Goal: Task Accomplishment & Management: Use online tool/utility

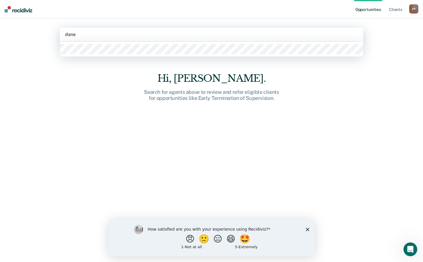
type input "dane"
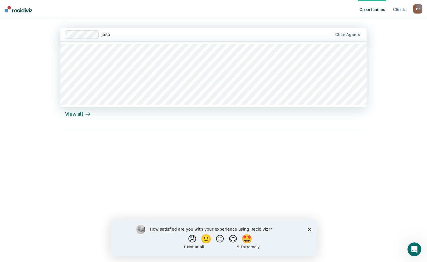
type input "[PERSON_NAME]"
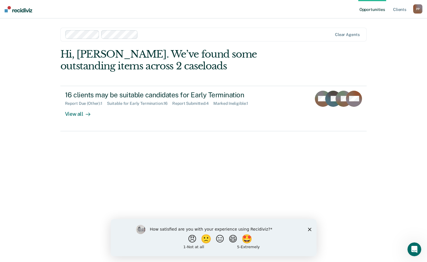
click at [177, 36] on div at bounding box center [236, 34] width 192 height 7
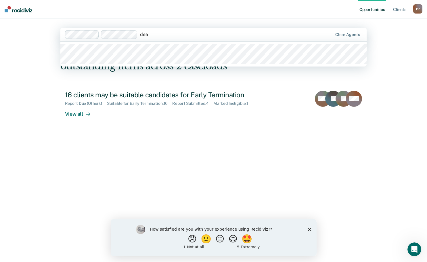
type input "[PERSON_NAME]"
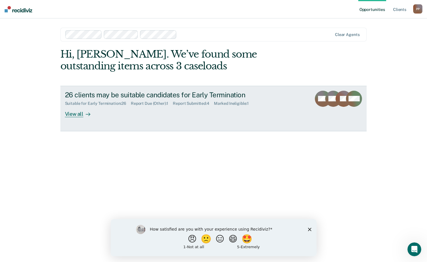
click at [145, 104] on div "Report Due (Other) : 1" at bounding box center [152, 103] width 42 height 5
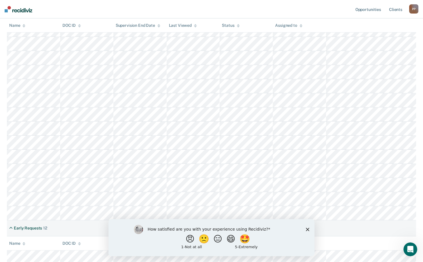
scroll to position [230, 0]
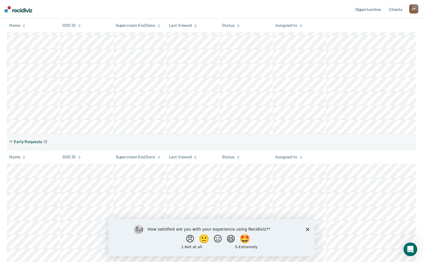
click at [308, 231] on div "How satisfied are you with your experience using Recidiviz? 😠 🙁 😑 😄 🤩 1 - Not a…" at bounding box center [211, 237] width 206 height 37
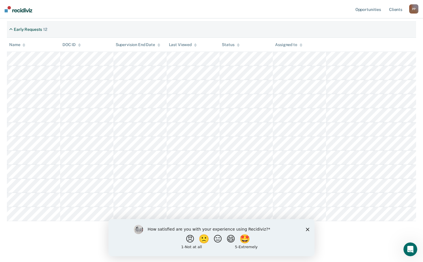
scroll to position [343, 0]
